Goal: Use online tool/utility

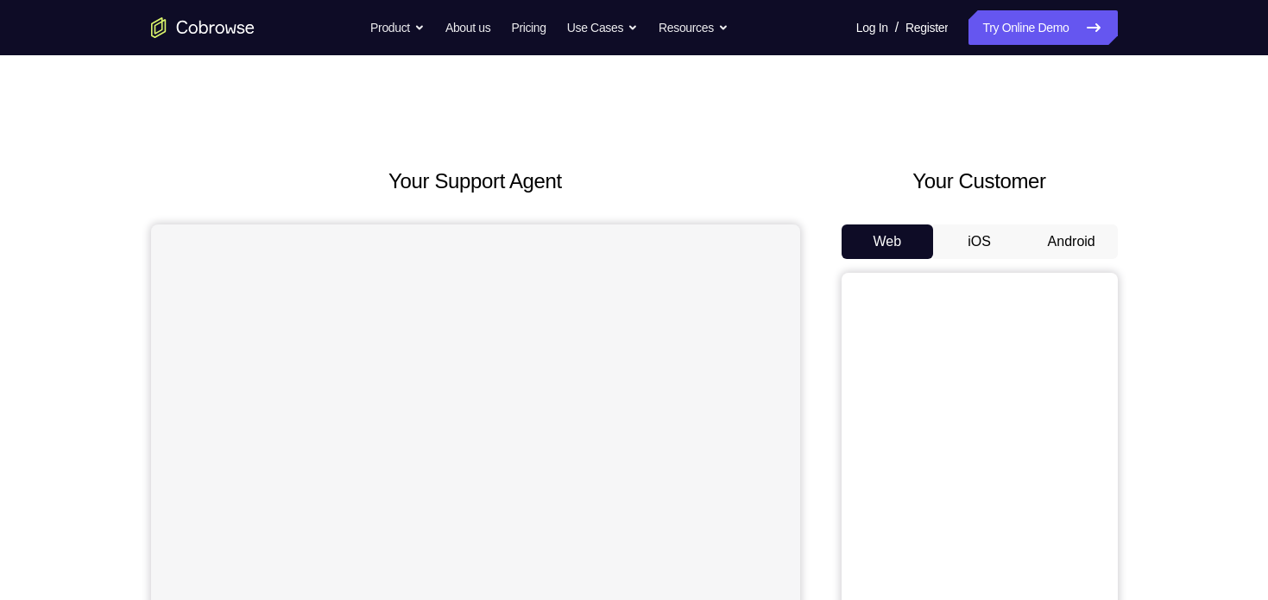
click at [1057, 239] on button "Android" at bounding box center [1071, 241] width 92 height 35
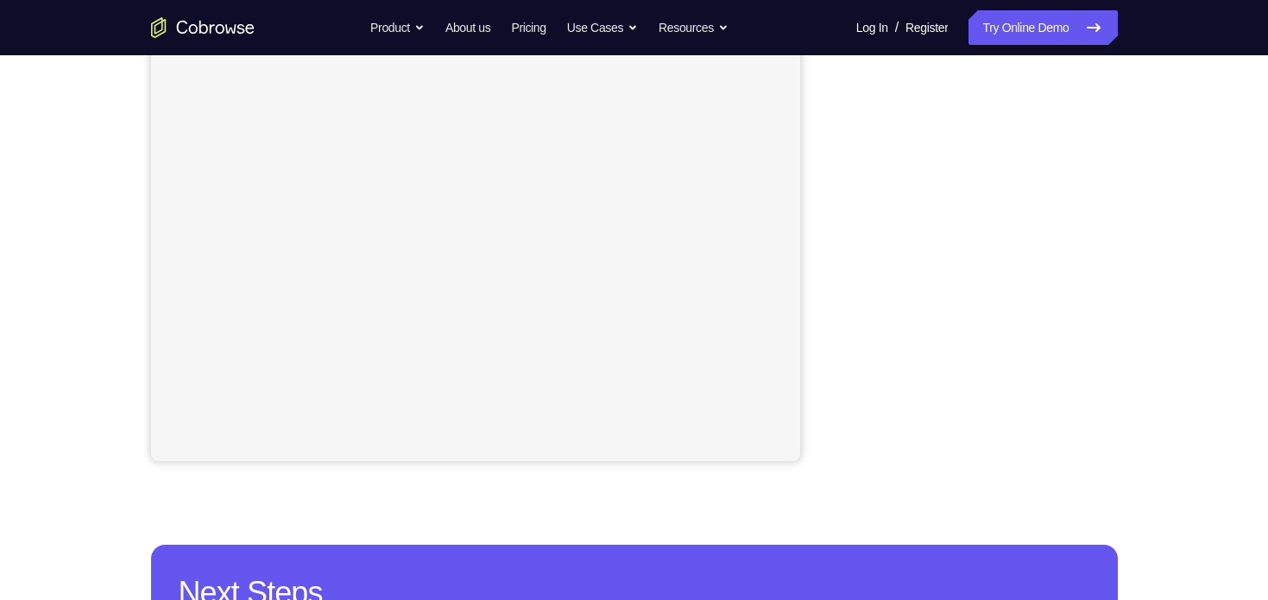
scroll to position [338, 0]
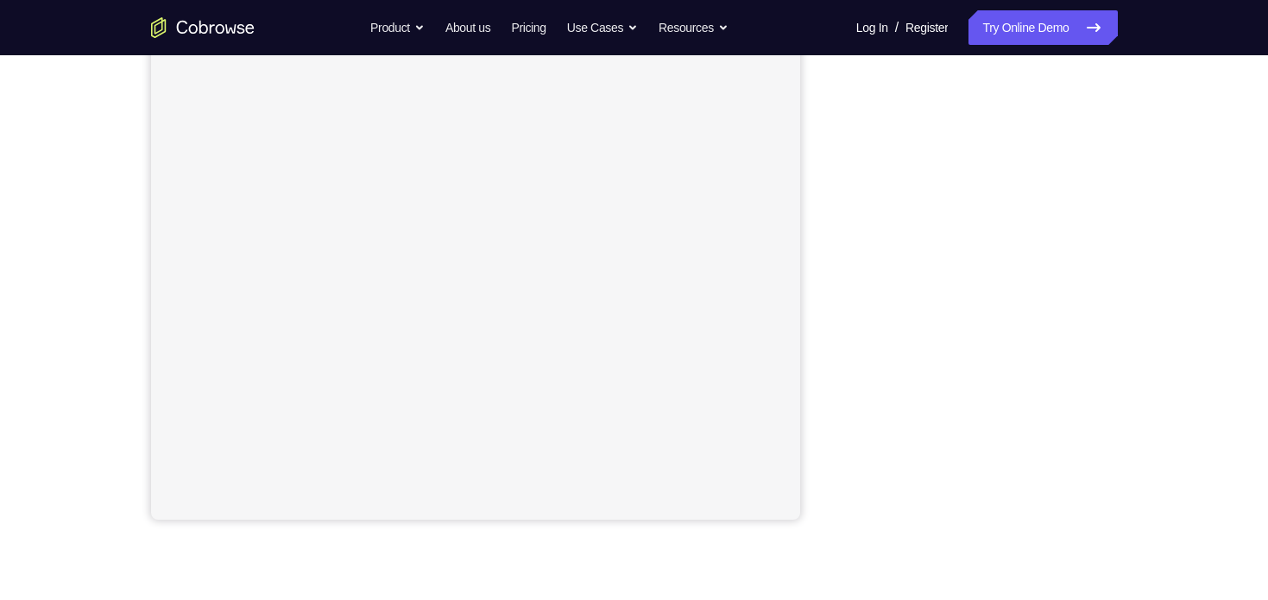
click at [1119, 284] on div "Your Support Agent Your Customer Web iOS Android Next Steps We’d be happy to gi…" at bounding box center [634, 341] width 1105 height 1139
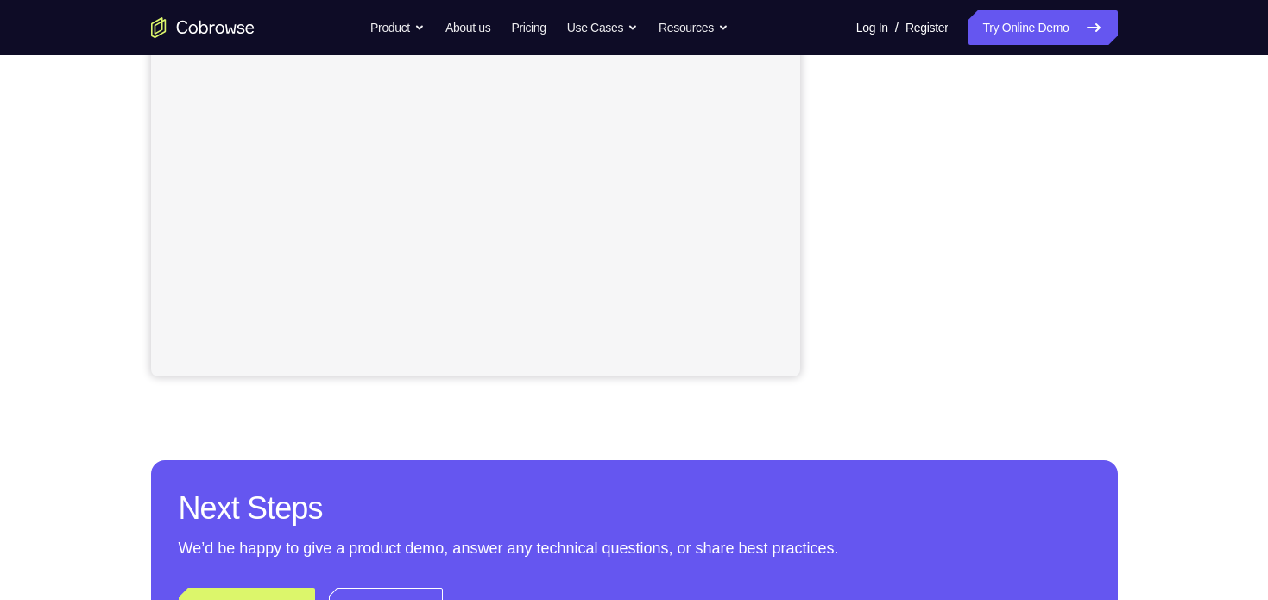
scroll to position [427, 0]
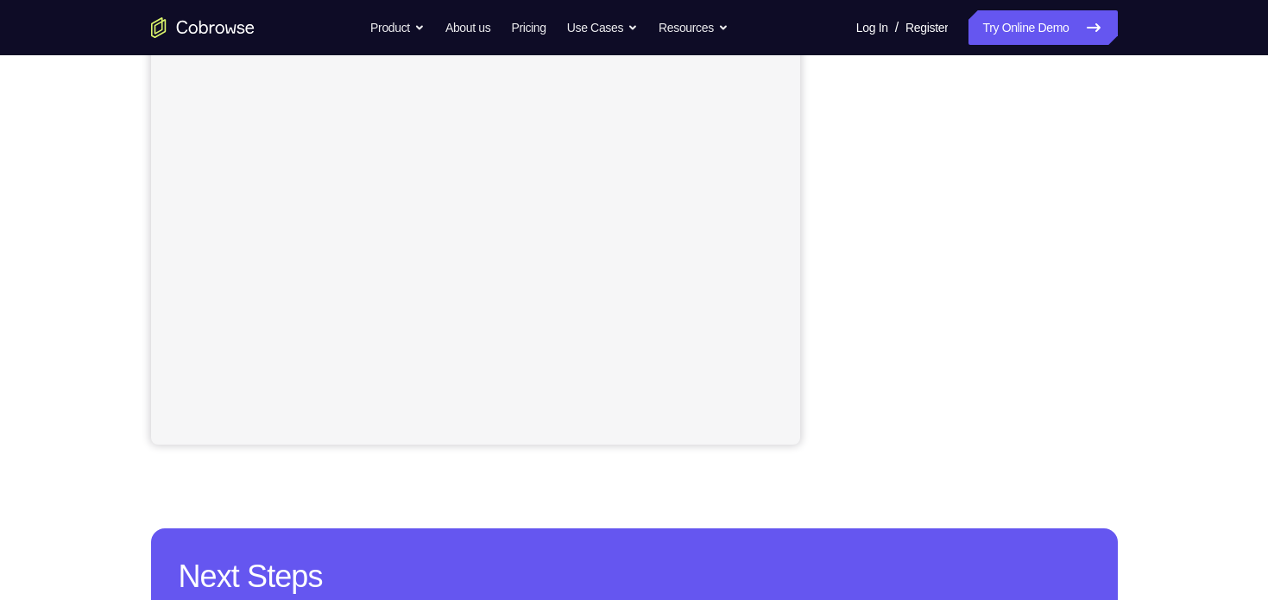
click at [1133, 316] on div "Your Support Agent Your Customer Web iOS Android Next Steps We’d be happy to gi…" at bounding box center [634, 266] width 1105 height 1139
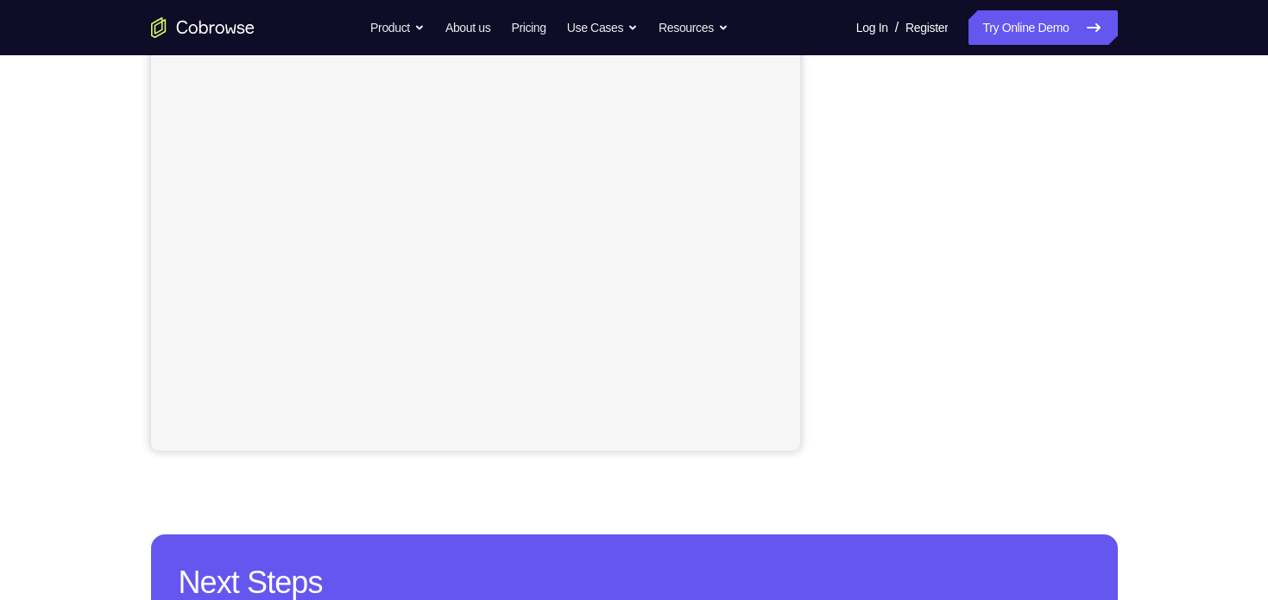
click at [1139, 329] on div "Your Support Agent Your Customer Web iOS Android Next Steps We’d be happy to gi…" at bounding box center [634, 272] width 1105 height 1139
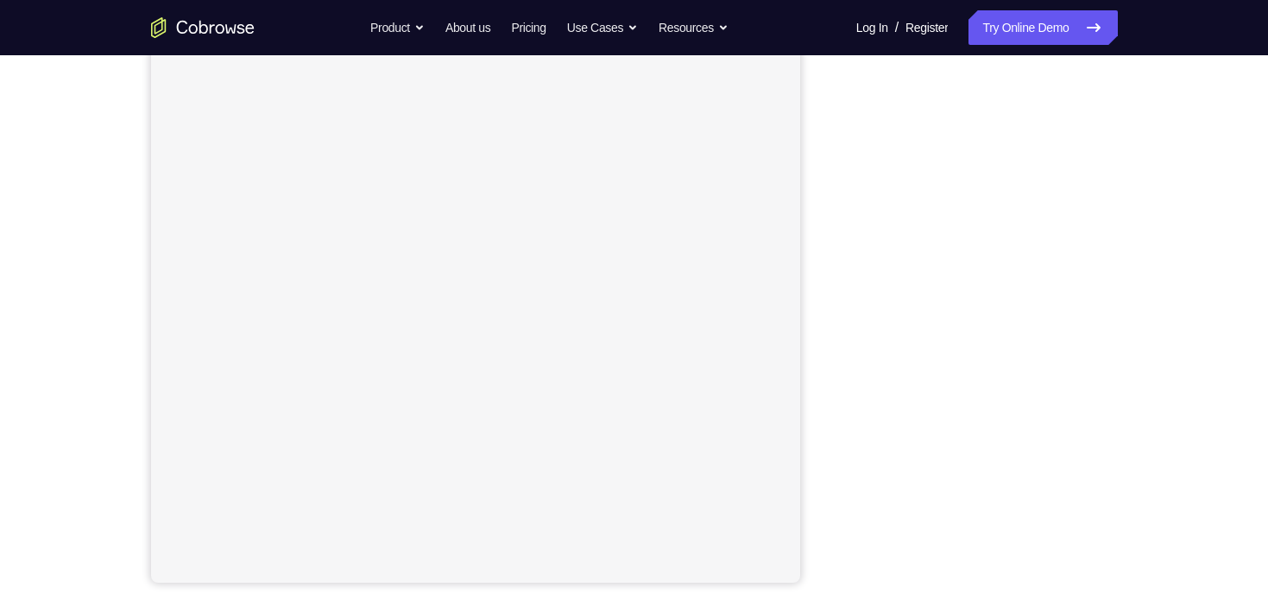
scroll to position [221, 0]
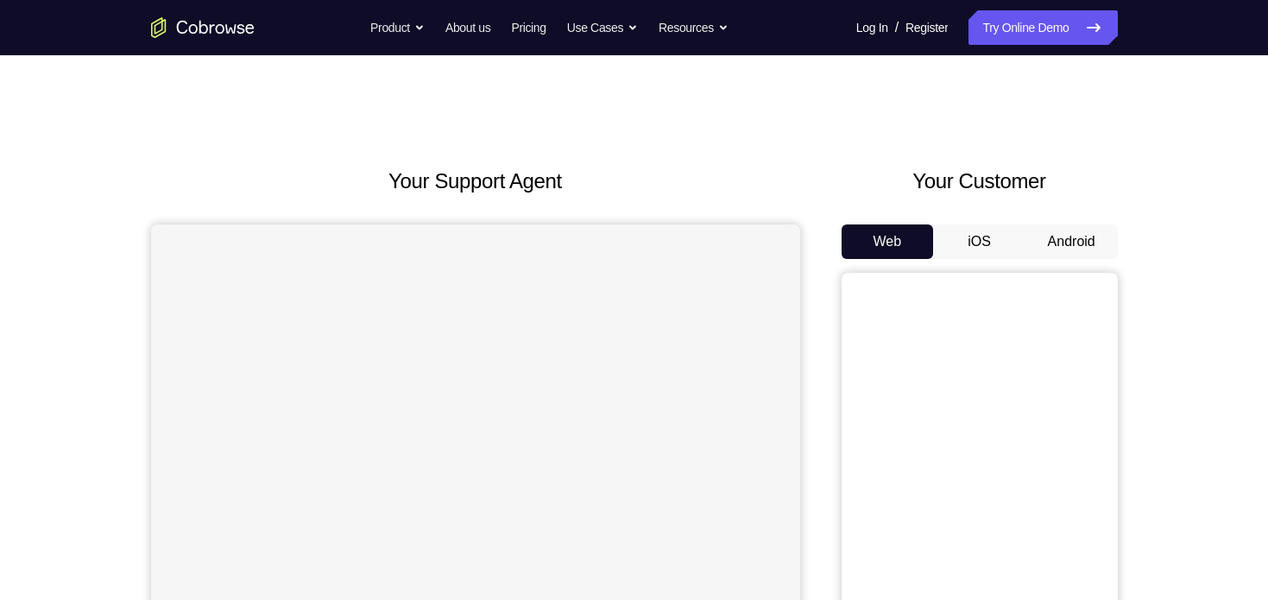
click at [1073, 240] on button "Android" at bounding box center [1071, 241] width 92 height 35
